Goal: Navigation & Orientation: Find specific page/section

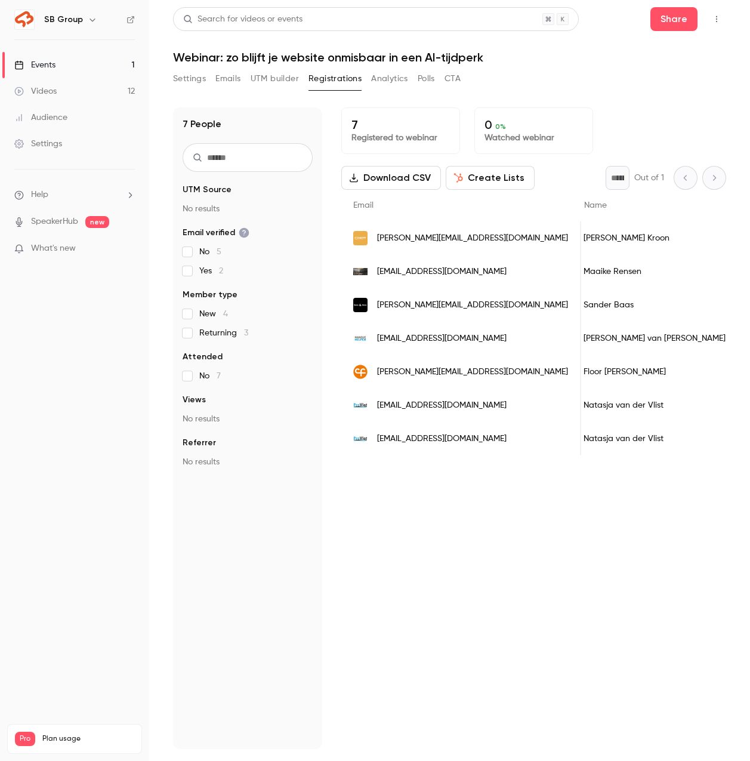
scroll to position [0, 13]
click at [113, 75] on link "Events 1" at bounding box center [74, 65] width 149 height 26
